Goal: Information Seeking & Learning: Learn about a topic

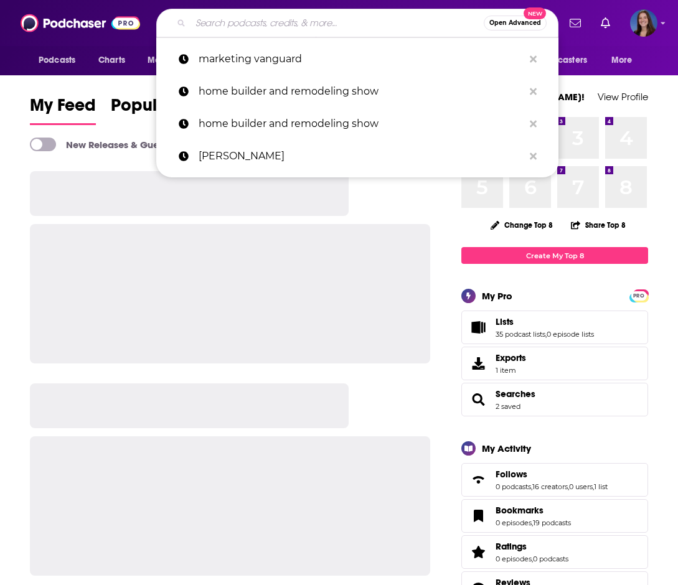
click at [330, 28] on input "Search podcasts, credits, & more..." at bounding box center [336, 23] width 293 height 20
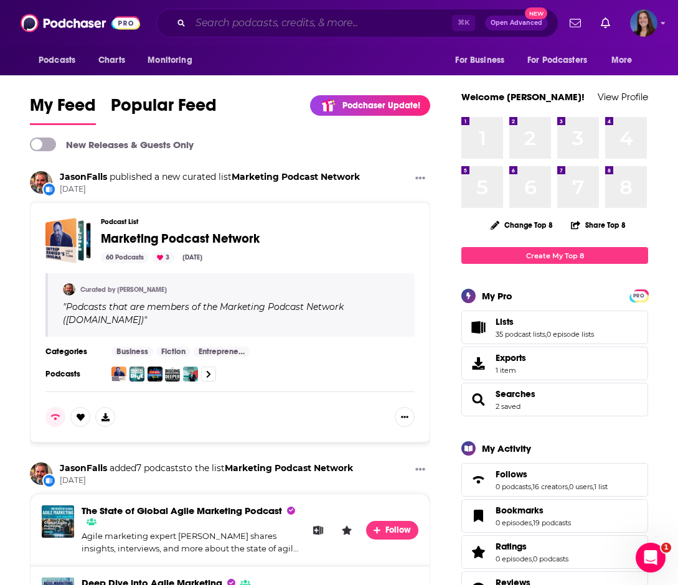
click at [257, 22] on input "Search podcasts, credits, & more..." at bounding box center [320, 23] width 261 height 20
click at [253, 45] on div "Podcasts Charts Monitoring ⌘ K Open Advanced New For Business For Podcasters Mo…" at bounding box center [339, 23] width 678 height 46
click at [266, 23] on input "Search podcasts, credits, & more..." at bounding box center [320, 23] width 261 height 20
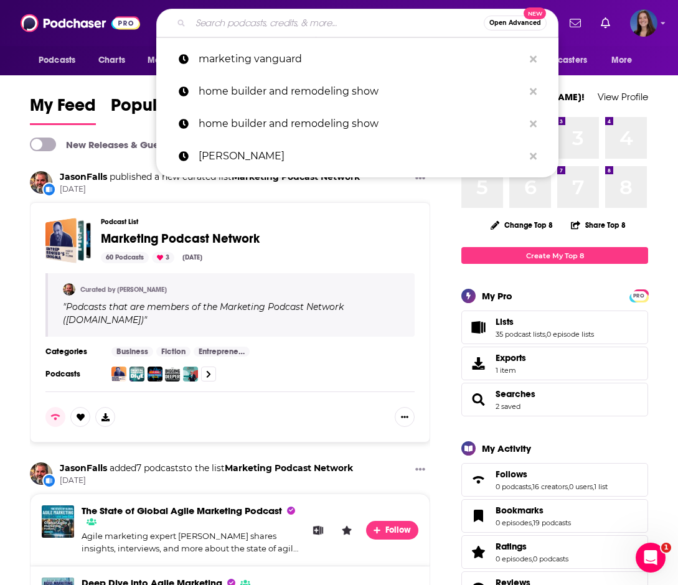
click at [257, 17] on input "Search podcasts, credits, & more..." at bounding box center [336, 23] width 293 height 20
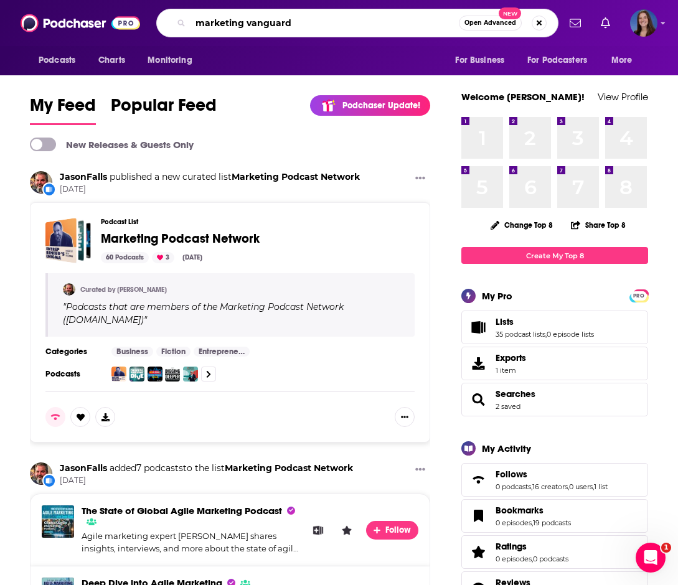
type input "marketing vanguard"
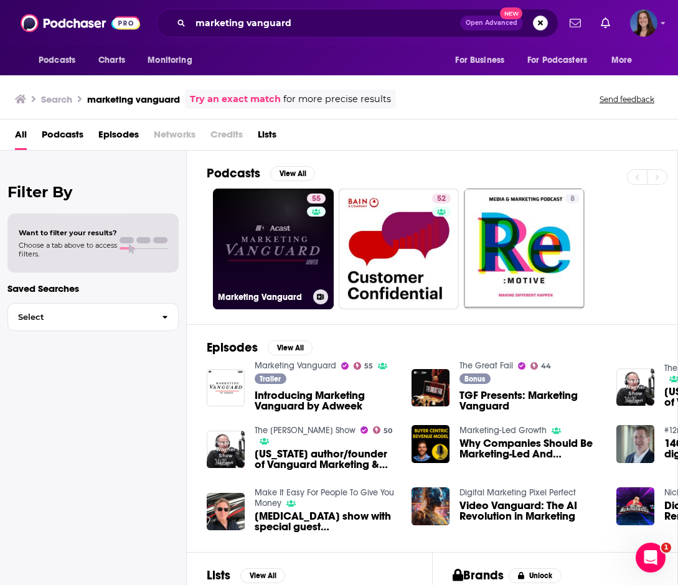
click at [278, 263] on link "55 Marketing Vanguard" at bounding box center [273, 249] width 121 height 121
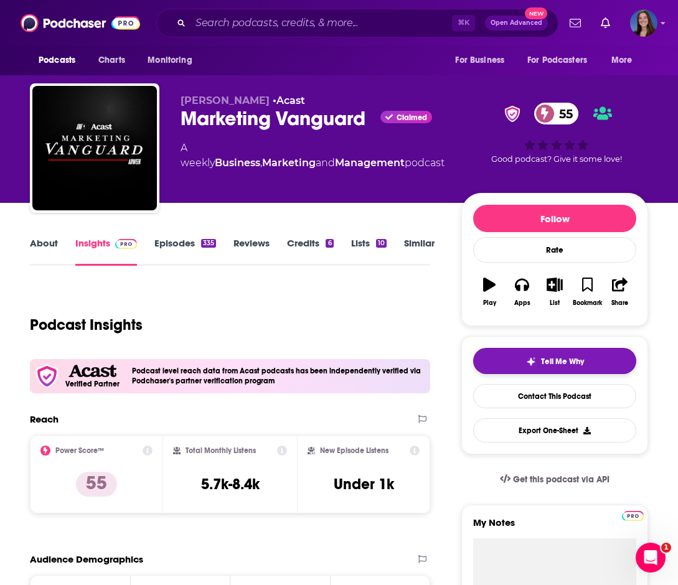
click at [563, 358] on span "Tell Me Why" at bounding box center [562, 362] width 43 height 10
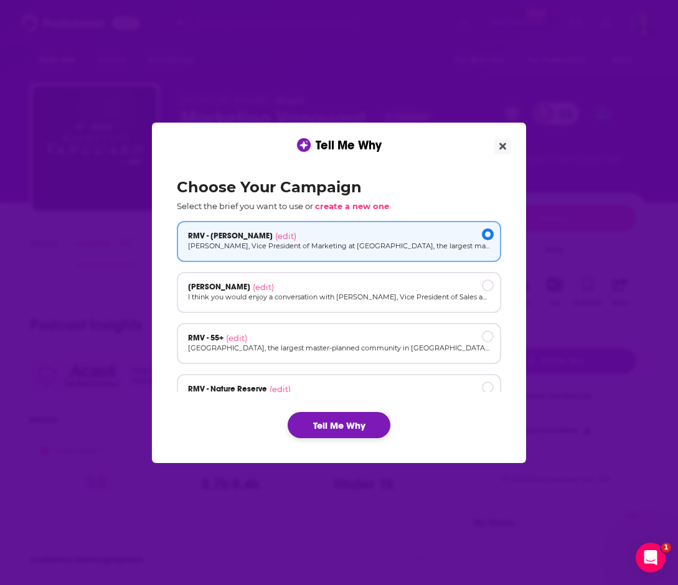
click at [342, 421] on button "Tell Me Why" at bounding box center [339, 425] width 103 height 26
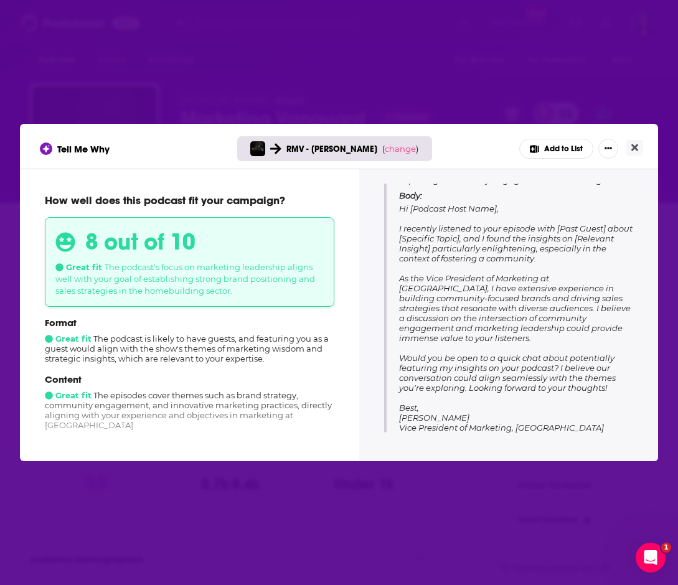
scroll to position [166, 0]
drag, startPoint x: 398, startPoint y: 205, endPoint x: 643, endPoint y: 388, distance: 305.9
click at [643, 388] on div "Tips for pitching Highlight Community Success Emphasize your role in building a…" at bounding box center [508, 313] width 299 height 289
copy span "Hi [Podcast Host Name], I recently listened to your episode with [Past Guest] a…"
click at [426, 52] on div "Tell Me Why RMV - [PERSON_NAME] ( change ) Add to List How well does this podca…" at bounding box center [339, 292] width 678 height 585
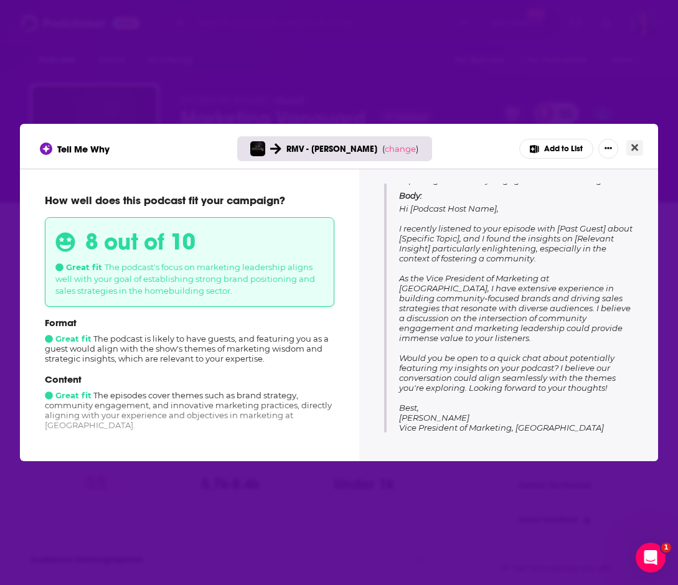
click at [637, 146] on icon "Close" at bounding box center [634, 148] width 7 height 10
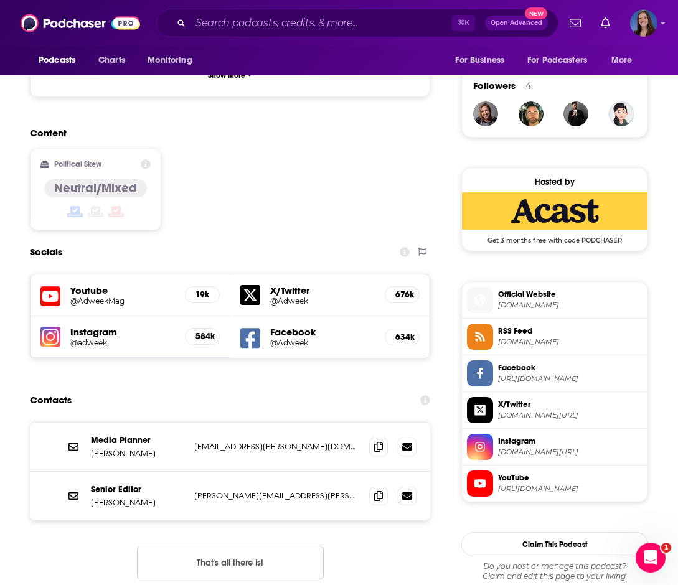
scroll to position [996, 0]
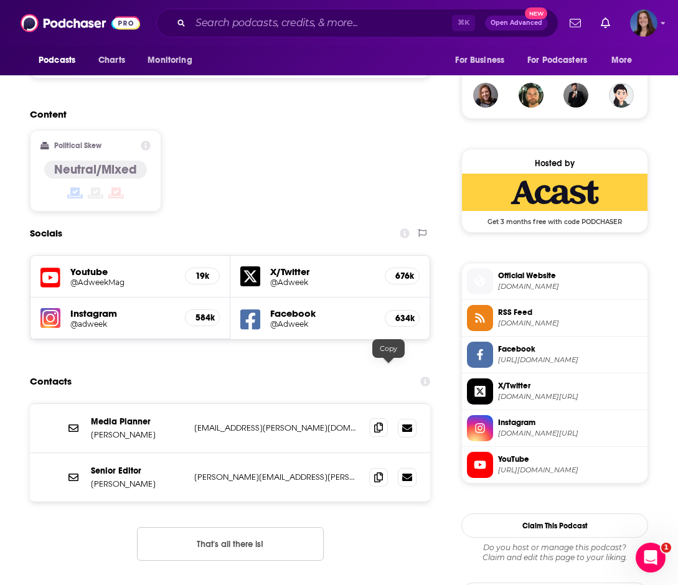
click at [386, 418] on span at bounding box center [378, 427] width 19 height 19
click at [383, 472] on icon at bounding box center [378, 477] width 9 height 10
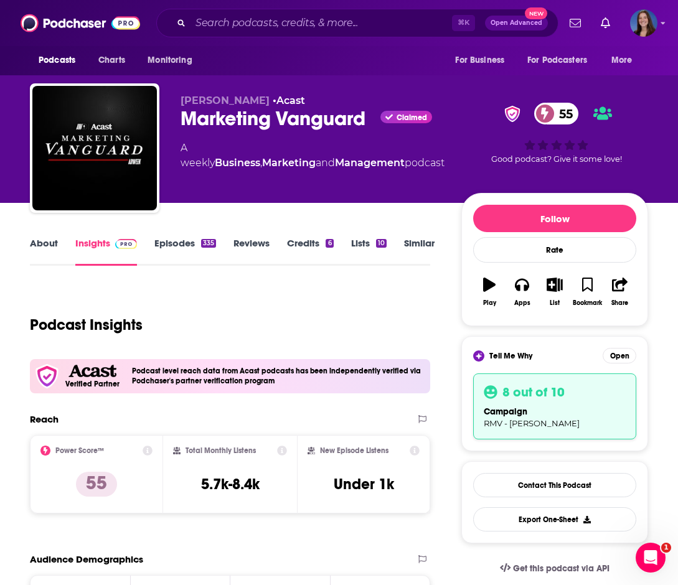
scroll to position [0, 0]
click at [38, 243] on link "About" at bounding box center [44, 251] width 28 height 29
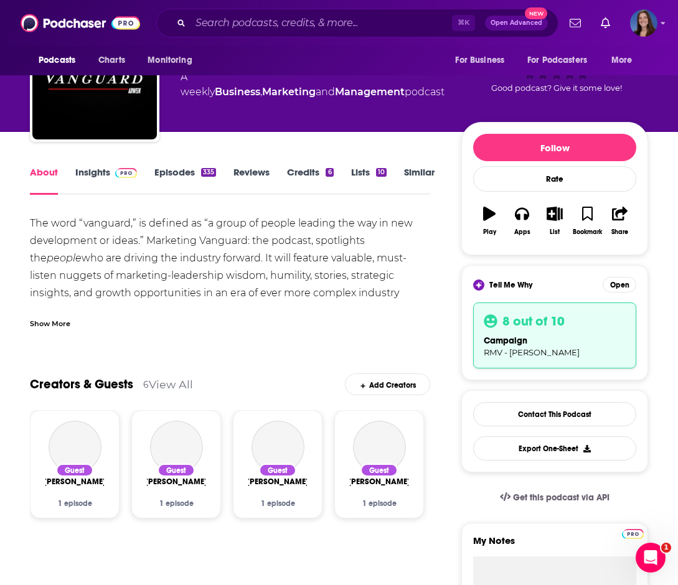
scroll to position [78, 0]
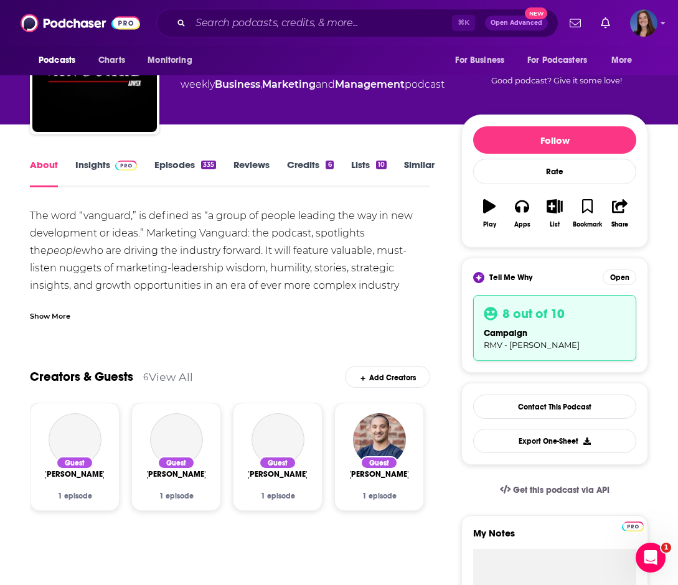
click at [60, 320] on div "Show More" at bounding box center [50, 315] width 40 height 12
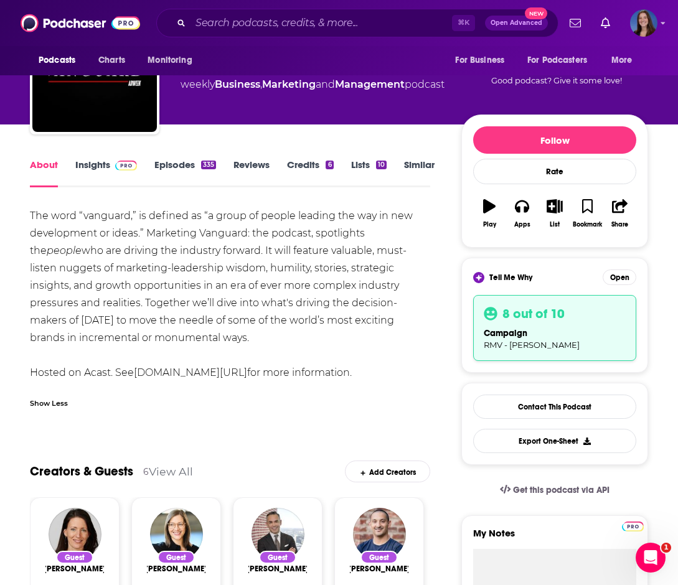
drag, startPoint x: 25, startPoint y: 207, endPoint x: 392, endPoint y: 369, distance: 401.3
copy div "The word “vanguard,” is defined as “a group of people leading the way in new de…"
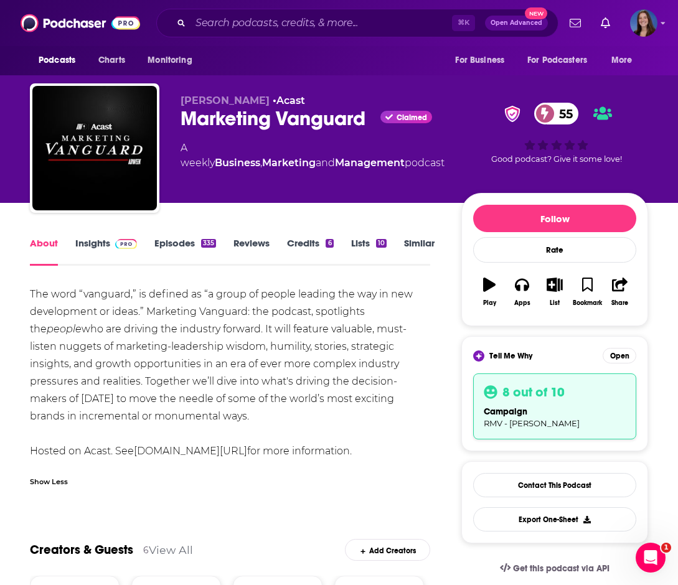
click at [165, 245] on link "Episodes 335" at bounding box center [185, 251] width 62 height 29
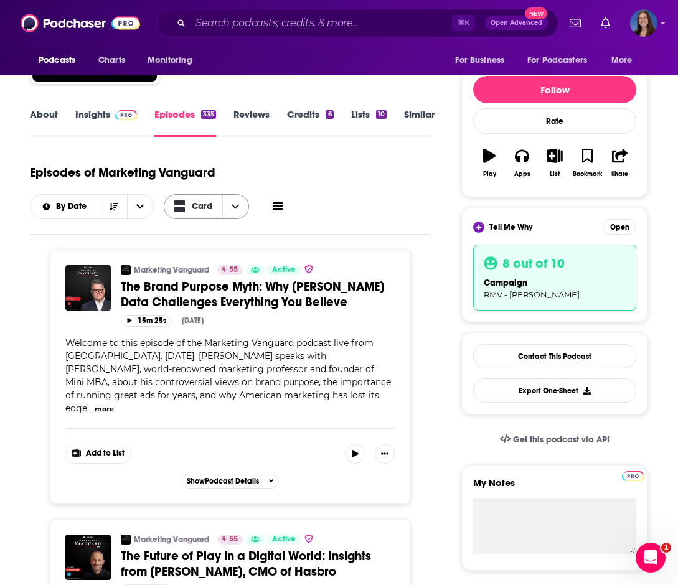
scroll to position [131, 0]
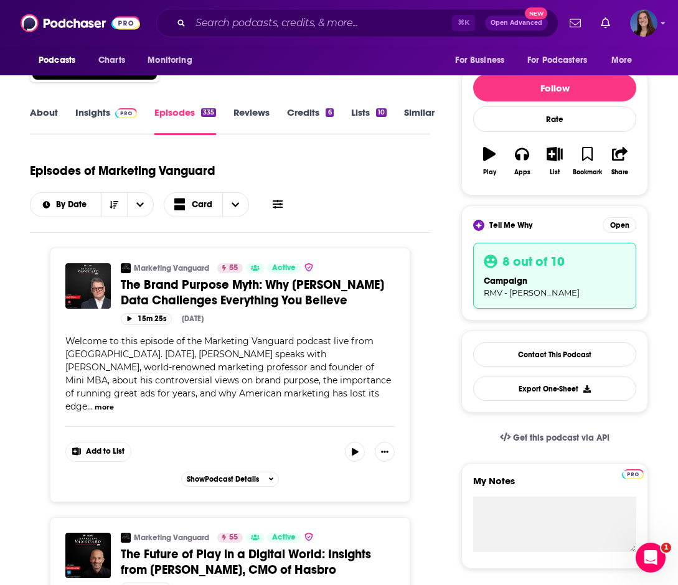
click at [114, 402] on button "more" at bounding box center [104, 407] width 19 height 11
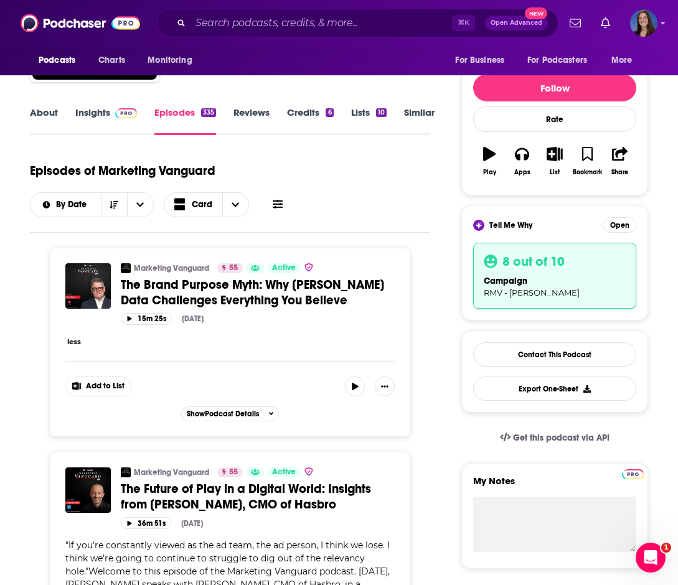
click at [296, 297] on span "The Brand Purpose Myth: Why [PERSON_NAME] Data Challenges Everything You Believe" at bounding box center [252, 292] width 263 height 31
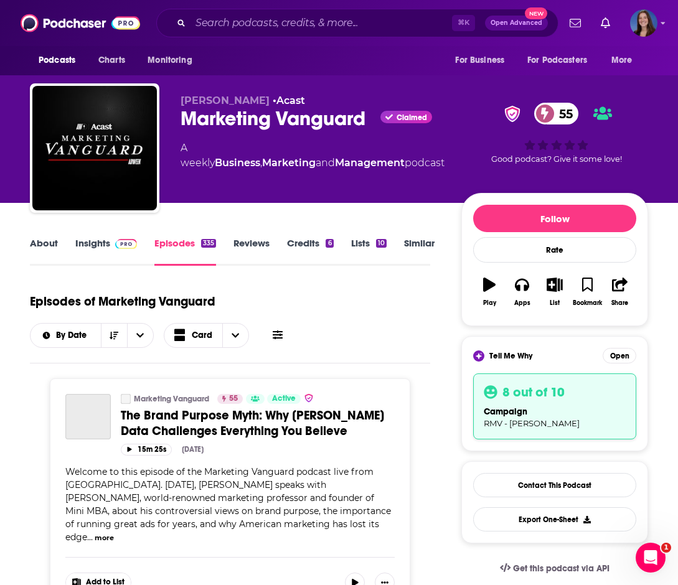
click at [95, 246] on link "Insights" at bounding box center [106, 251] width 62 height 29
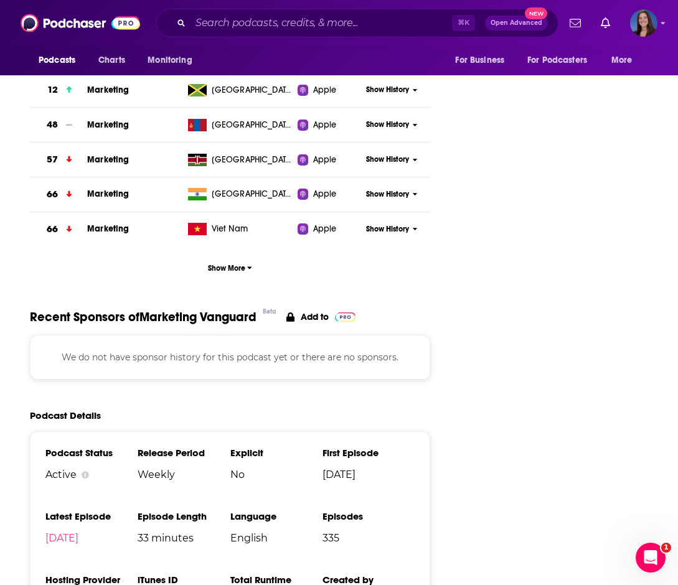
scroll to position [1703, 1]
